Goal: Navigation & Orientation: Find specific page/section

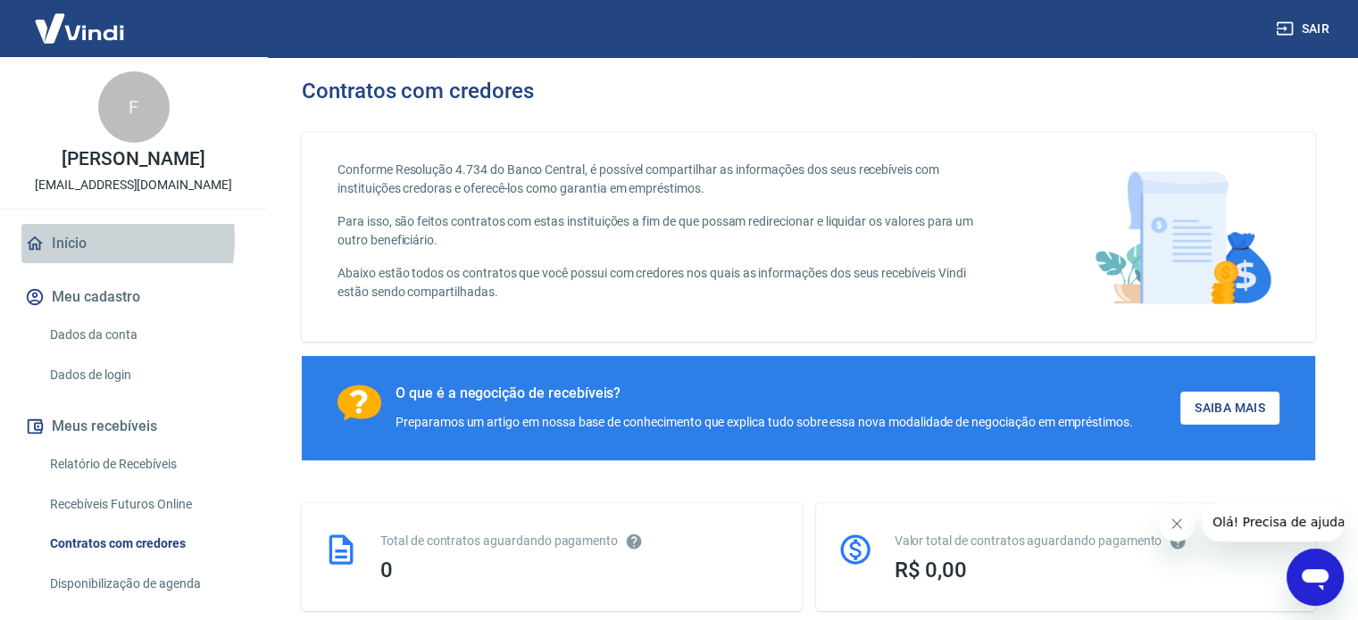
click at [63, 239] on link "Início" at bounding box center [133, 243] width 224 height 39
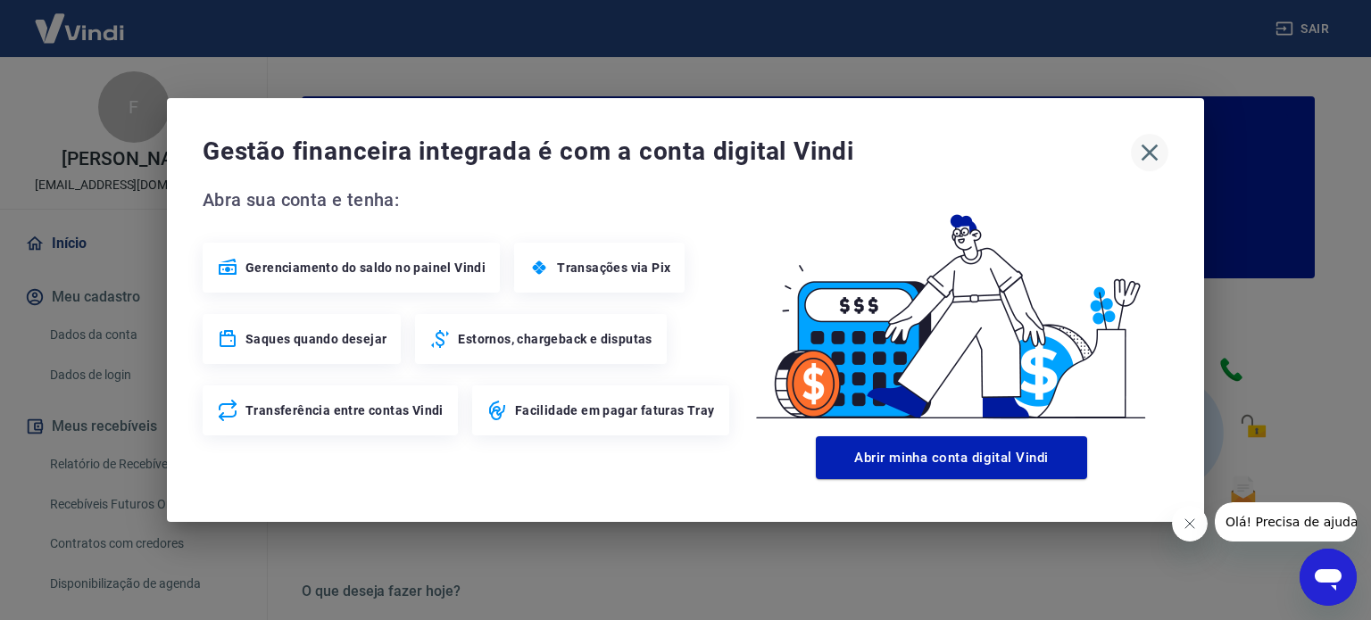
click at [1153, 152] on icon "button" at bounding box center [1150, 152] width 29 height 29
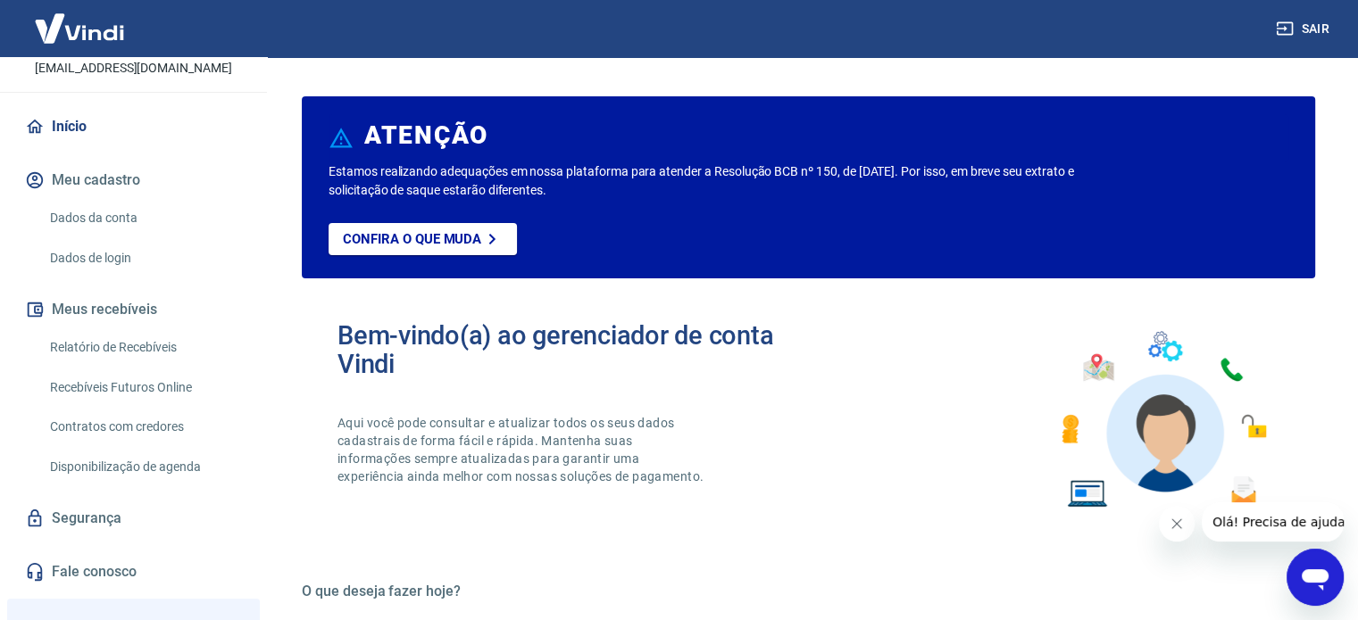
scroll to position [96, 0]
